Goal: Transaction & Acquisition: Purchase product/service

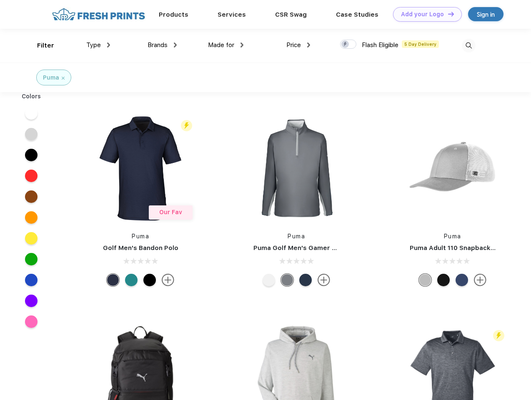
scroll to position [0, 0]
click at [425, 14] on link "Add your Logo Design Tool" at bounding box center [427, 14] width 69 height 15
click at [0, 0] on div "Design Tool" at bounding box center [0, 0] width 0 height 0
click at [447, 14] on link "Add your Logo Design Tool" at bounding box center [427, 14] width 69 height 15
click at [40, 45] on div "Filter" at bounding box center [45, 46] width 17 height 10
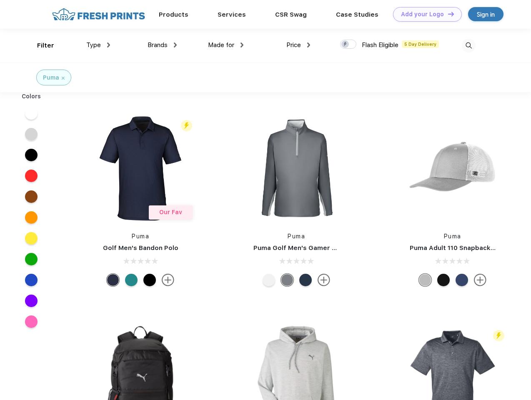
click at [98, 45] on span "Type" at bounding box center [93, 45] width 15 height 8
click at [162, 45] on span "Brands" at bounding box center [158, 45] width 20 height 8
click at [226, 45] on span "Made for" at bounding box center [221, 45] width 26 height 8
click at [299, 45] on span "Price" at bounding box center [294, 45] width 15 height 8
click at [349, 45] on div at bounding box center [348, 44] width 16 height 9
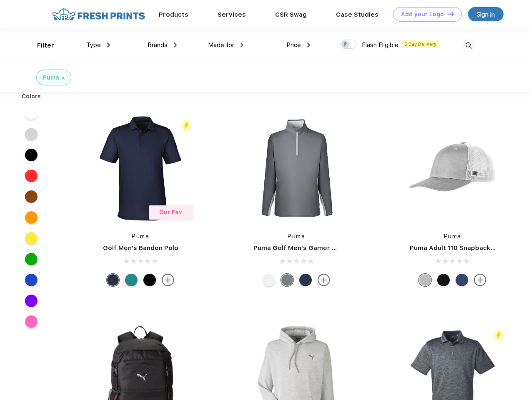
click at [346, 45] on input "checkbox" at bounding box center [342, 41] width 5 height 5
click at [469, 45] on img at bounding box center [469, 46] width 14 height 14
